Goal: Use online tool/utility: Utilize a website feature to perform a specific function

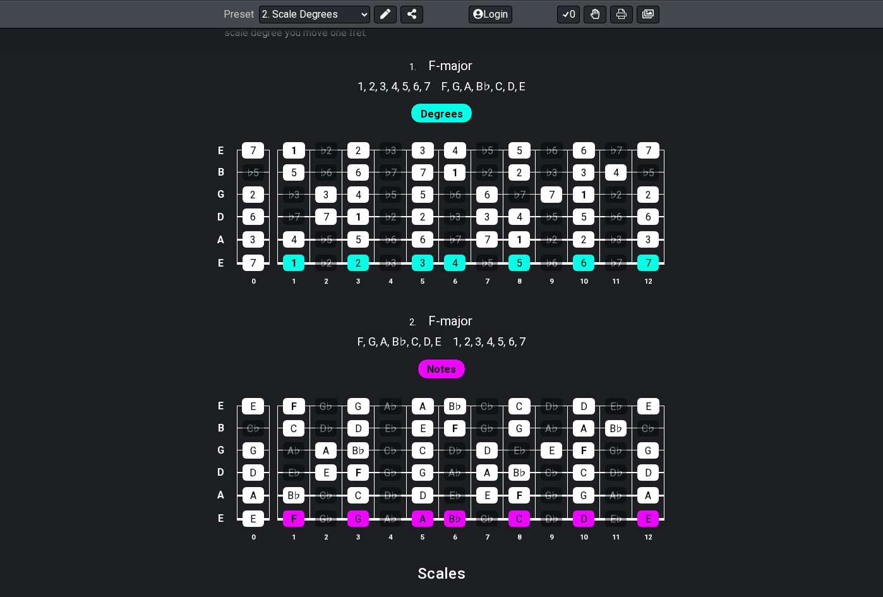
scroll to position [821, 0]
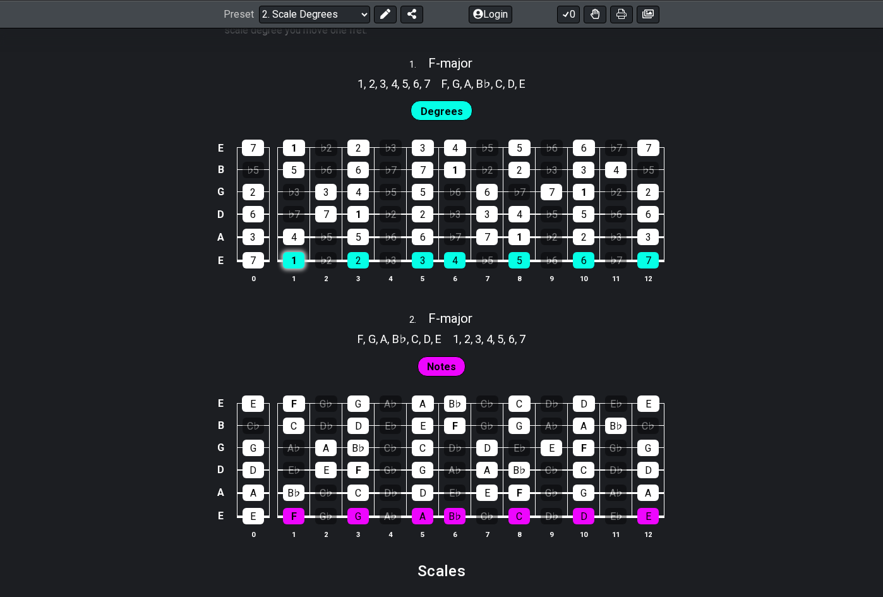
click at [295, 267] on div "1" at bounding box center [293, 260] width 21 height 16
click at [341, 261] on table "E 7 1 ♭2 2 ♭3 3 4 ♭5 5 ♭6 6 ♭7 7 B ♭5 5 ♭6 6 ♭7 7 1 ♭2 2 ♭3 3 4 ♭5 G 2 ♭3 3 4 ♭…" at bounding box center [438, 200] width 451 height 148
click at [355, 261] on div "2" at bounding box center [357, 260] width 21 height 16
click at [297, 263] on div "1" at bounding box center [293, 260] width 21 height 16
click at [348, 263] on div "2" at bounding box center [357, 260] width 21 height 16
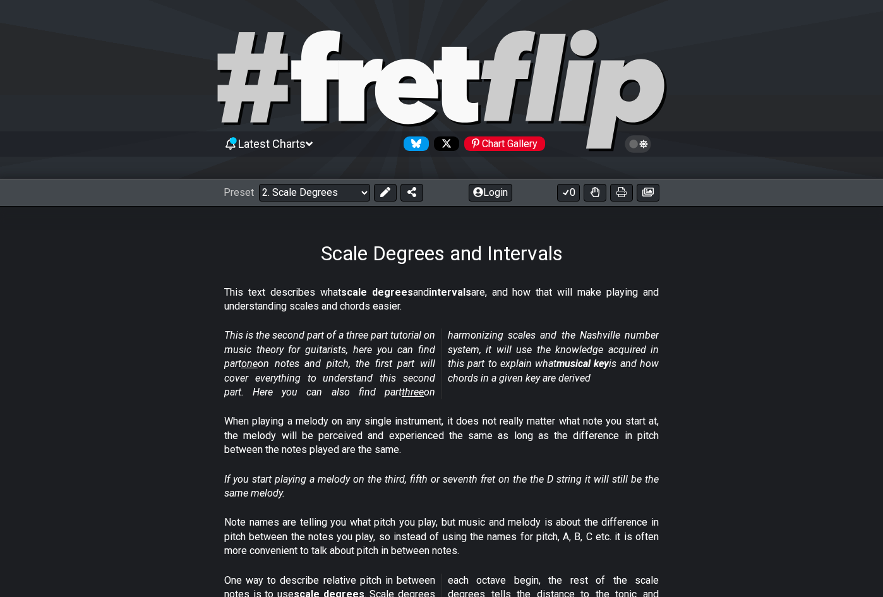
click at [306, 205] on div "Preset Welcome to #fretflip! Initial Preset Custom Preset Minor Pentatonic Majo…" at bounding box center [441, 193] width 883 height 28
click at [307, 198] on select "Welcome to #fretflip! Initial Preset Custom Preset Minor Pentatonic Major Penta…" at bounding box center [314, 193] width 111 height 18
click at [259, 184] on select "Welcome to #fretflip! Initial Preset Custom Preset Minor Pentatonic Major Penta…" at bounding box center [314, 193] width 111 height 18
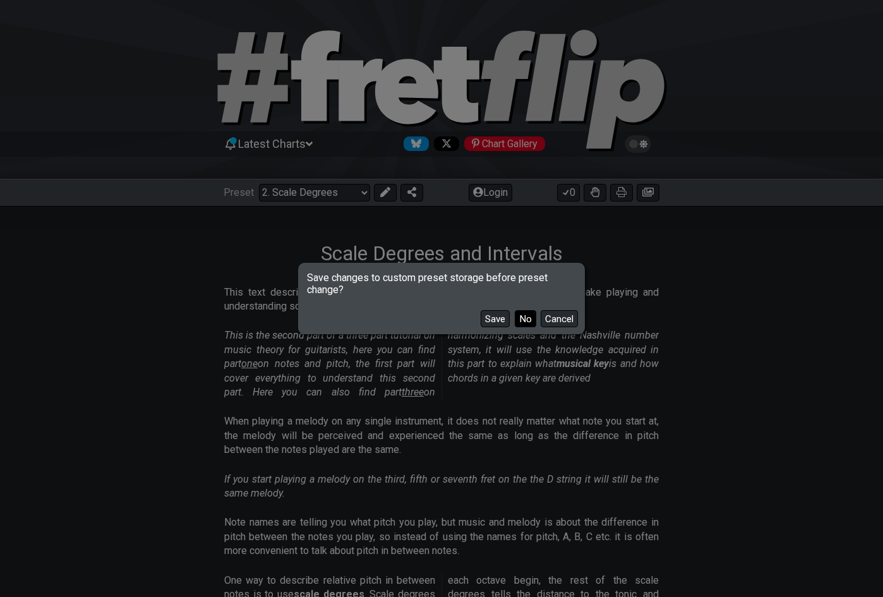
click at [519, 318] on button "No" at bounding box center [525, 318] width 21 height 17
select select "/find-all-notes"
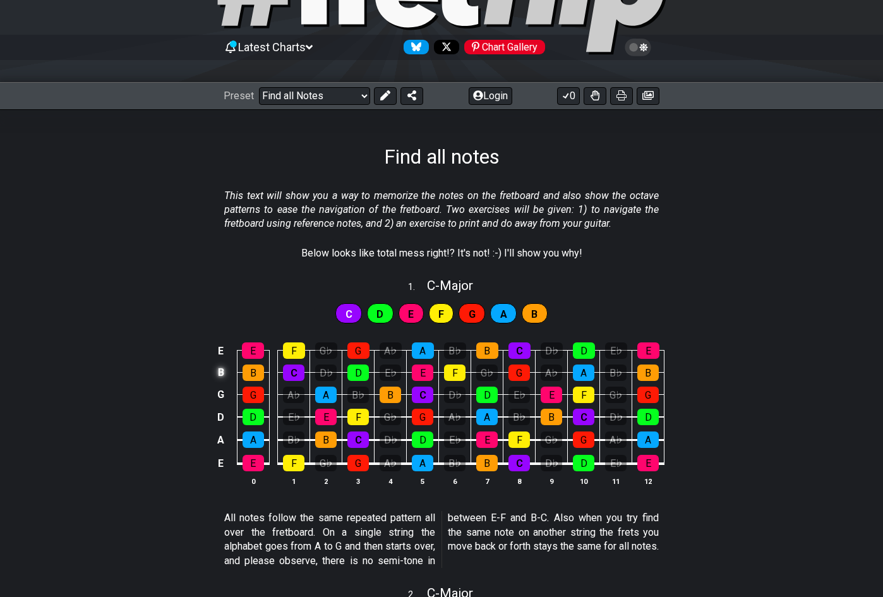
scroll to position [126, 0]
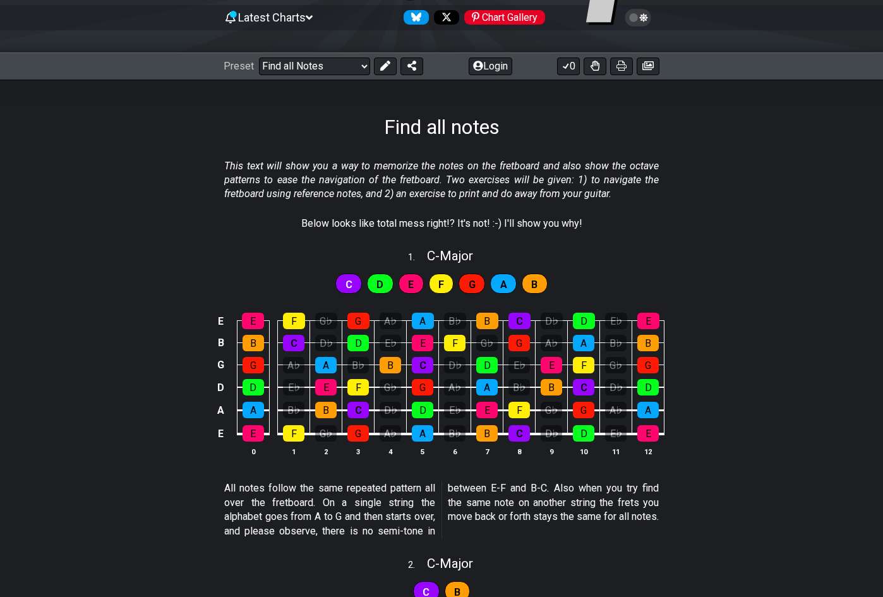
click at [354, 291] on div "C" at bounding box center [348, 283] width 27 height 20
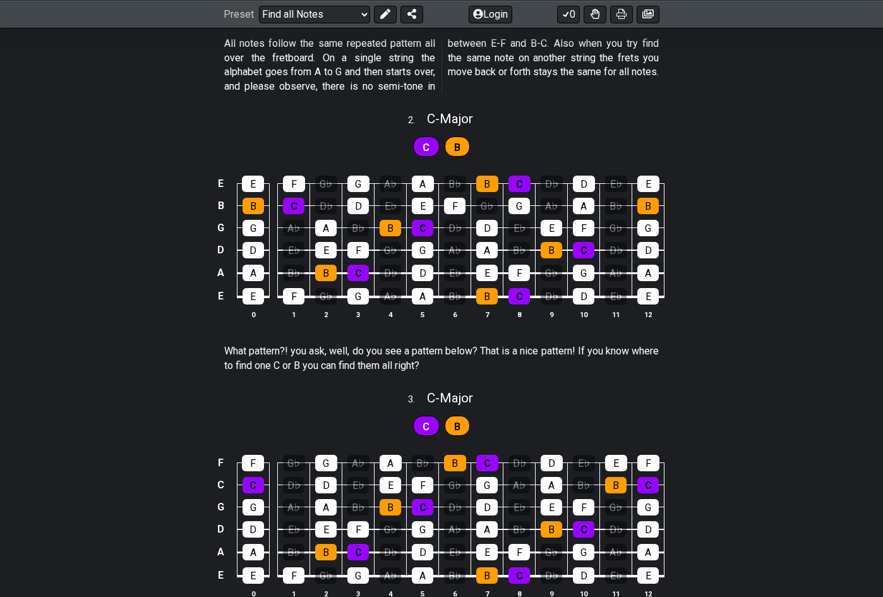
scroll to position [568, 0]
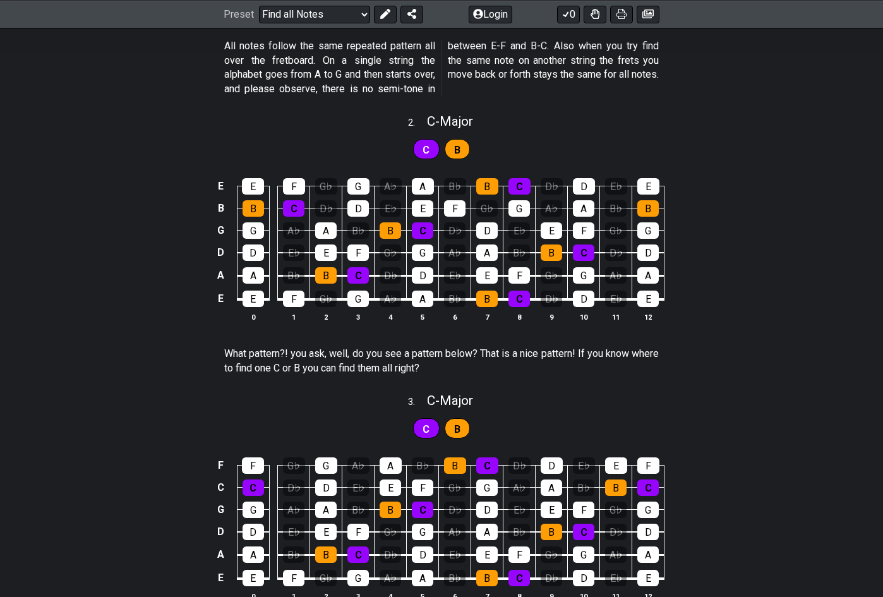
click at [419, 155] on div "C" at bounding box center [426, 149] width 27 height 20
click at [459, 149] on span "B" at bounding box center [457, 150] width 6 height 18
click at [355, 281] on div "C" at bounding box center [357, 275] width 21 height 16
click at [330, 276] on div "B" at bounding box center [325, 275] width 21 height 16
click at [350, 273] on div "C" at bounding box center [357, 275] width 21 height 16
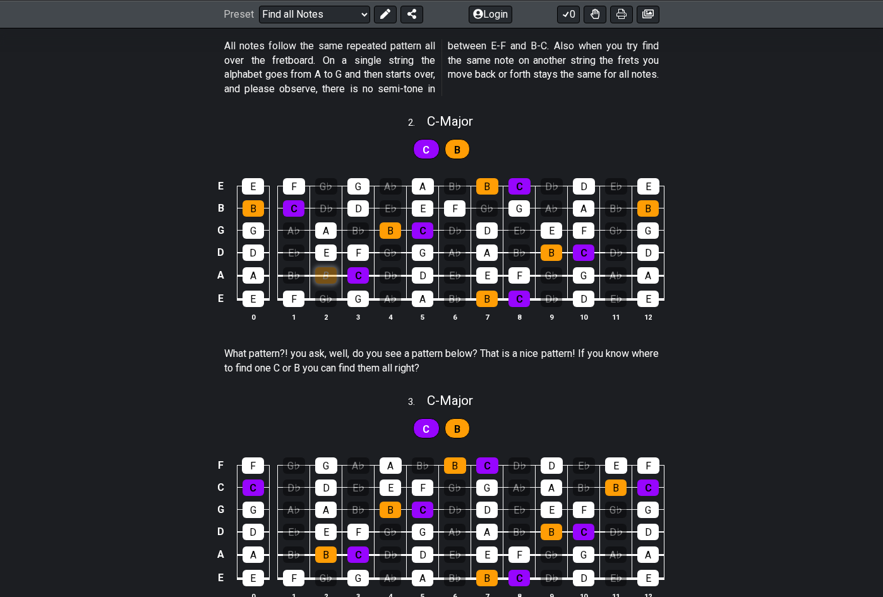
click at [331, 277] on div "B" at bounding box center [325, 275] width 21 height 16
click at [338, 259] on td "B" at bounding box center [326, 264] width 32 height 23
click at [324, 252] on div "E" at bounding box center [325, 252] width 21 height 16
drag, startPoint x: 715, startPoint y: 145, endPoint x: 711, endPoint y: 139, distance: 7.4
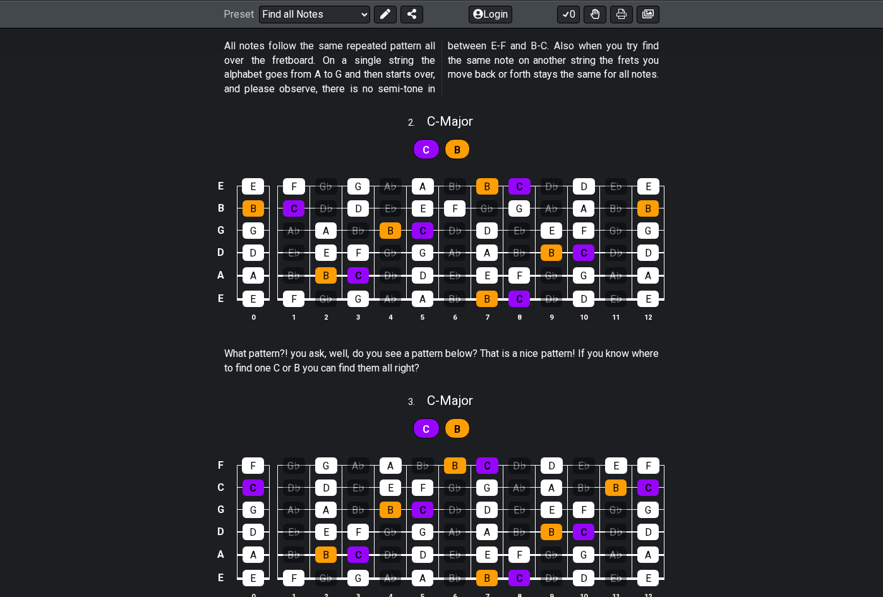
click at [712, 144] on div "C B" at bounding box center [441, 146] width 883 height 32
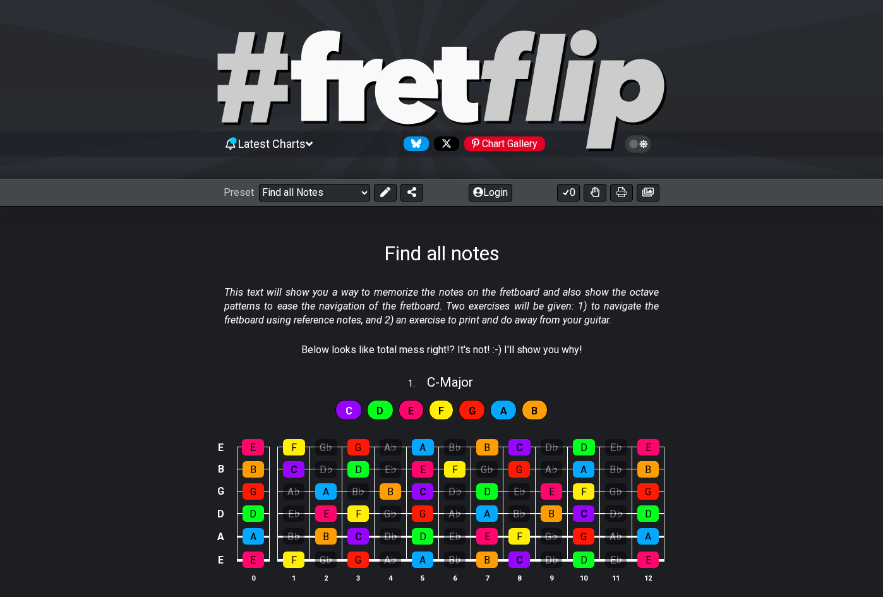
click at [526, 143] on div "Chart Gallery" at bounding box center [504, 143] width 81 height 15
